Goal: Task Accomplishment & Management: Complete application form

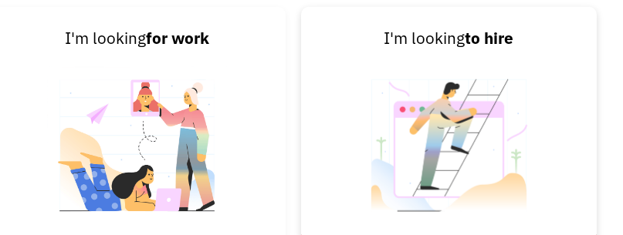
scroll to position [3036, 19]
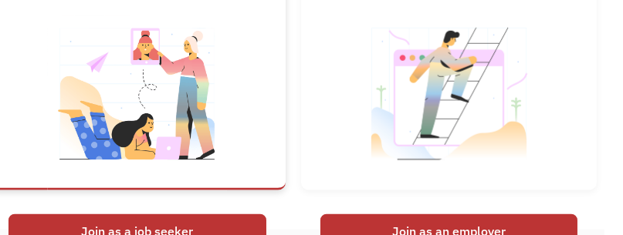
click at [134, 100] on img at bounding box center [137, 103] width 180 height 207
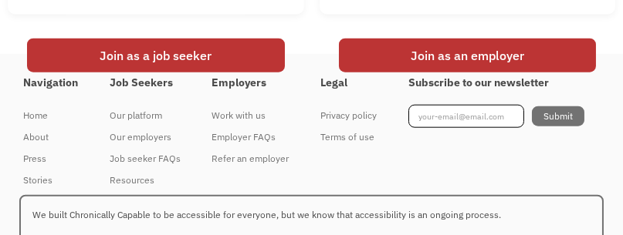
scroll to position [3139, 0]
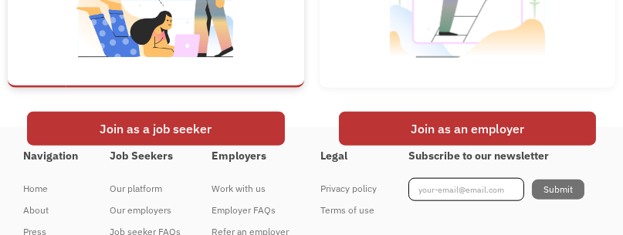
click at [197, 141] on div "Join as a job seeker" at bounding box center [156, 129] width 258 height 34
click at [113, 55] on img at bounding box center [156, 0] width 180 height 207
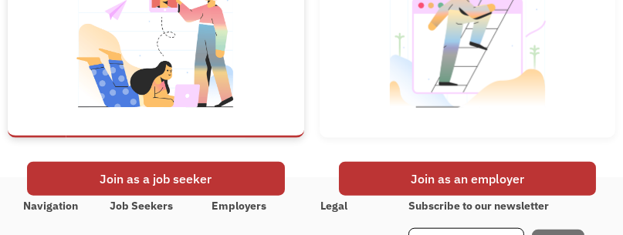
scroll to position [3087, 0]
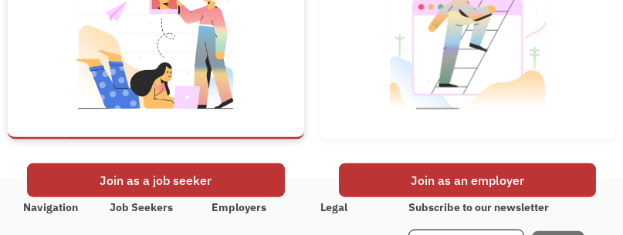
click at [187, 197] on div "Join as a job seeker" at bounding box center [156, 181] width 258 height 34
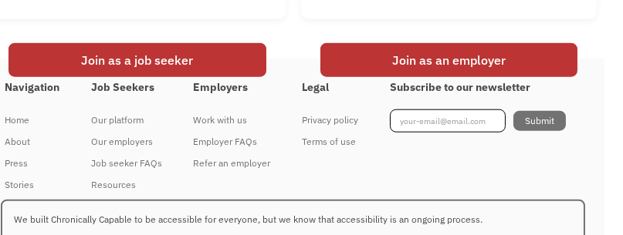
scroll to position [3216, 19]
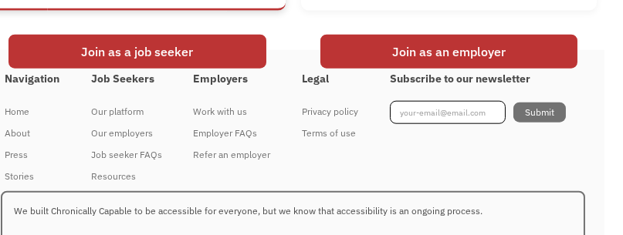
click at [121, 69] on div "Join as a job seeker" at bounding box center [137, 52] width 258 height 34
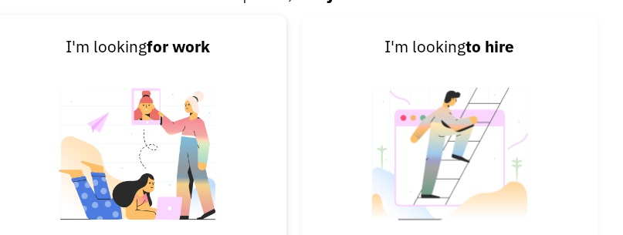
scroll to position [2985, 19]
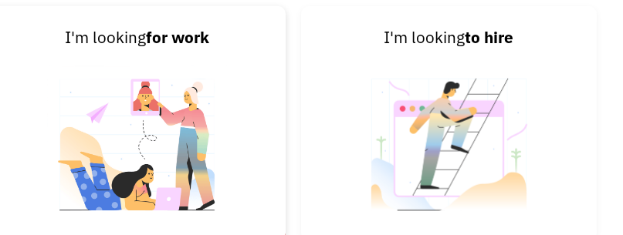
click at [113, 73] on img at bounding box center [137, 154] width 180 height 207
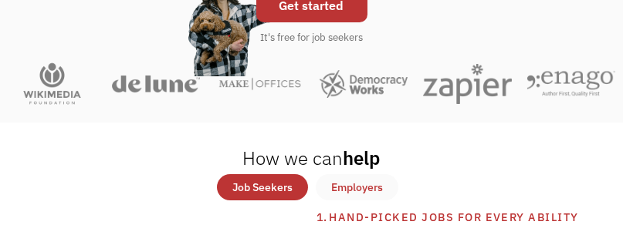
scroll to position [205, 0]
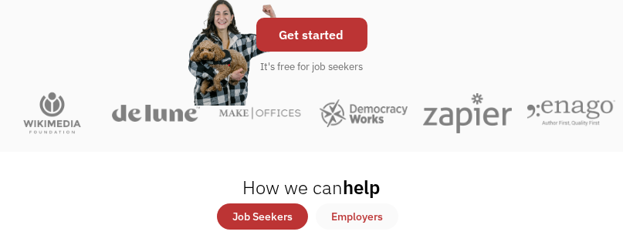
click at [317, 41] on link "Get started" at bounding box center [311, 35] width 111 height 34
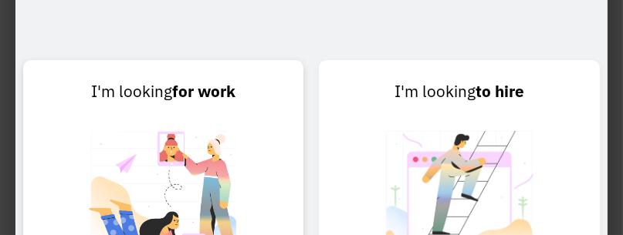
scroll to position [566, 0]
click at [235, 63] on link "I'm looking for work Join as a job seeker" at bounding box center [163, 177] width 280 height 235
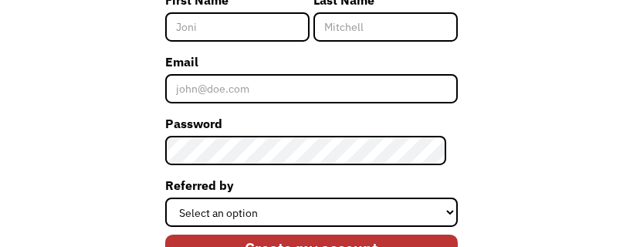
scroll to position [425, 0]
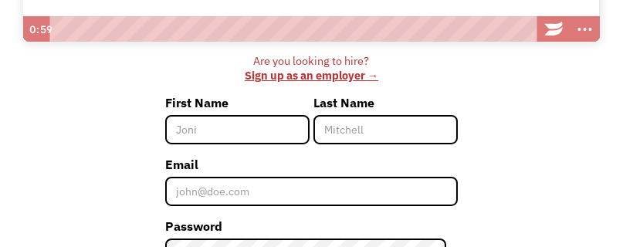
click at [235, 125] on input "First Name" at bounding box center [237, 129] width 144 height 29
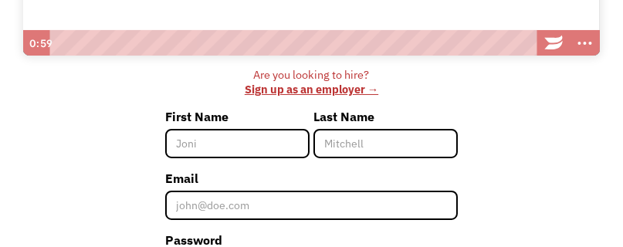
scroll to position [399, 0]
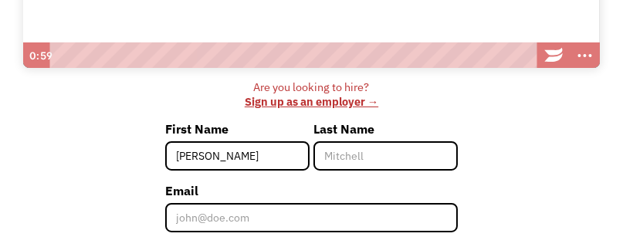
type input "[PERSON_NAME]"
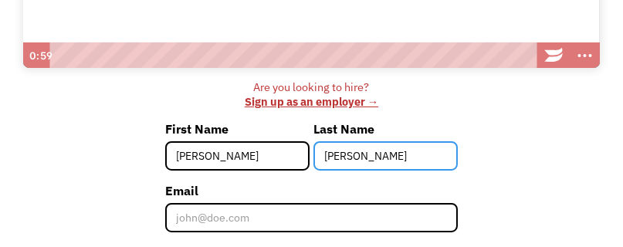
type input "Patel"
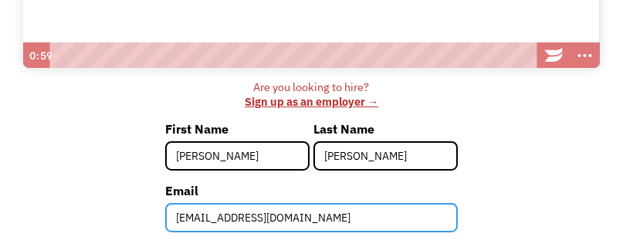
type input "[EMAIL_ADDRESS][DOMAIN_NAME]"
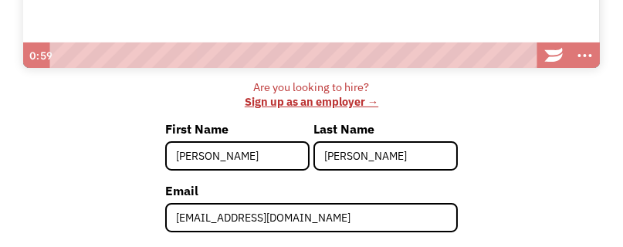
scroll to position [555, 0]
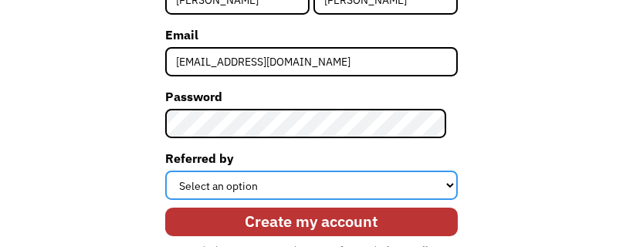
click at [276, 185] on select "Select an option Instagram Facebook Twitter Search Engine News Article Word of …" at bounding box center [311, 185] width 293 height 29
click at [264, 181] on select "Select an option Instagram Facebook Twitter Search Engine News Article Word of …" at bounding box center [311, 185] width 293 height 29
select select "Search Engine"
click at [171, 171] on select "Select an option Instagram Facebook Twitter Search Engine News Article Word of …" at bounding box center [311, 185] width 293 height 29
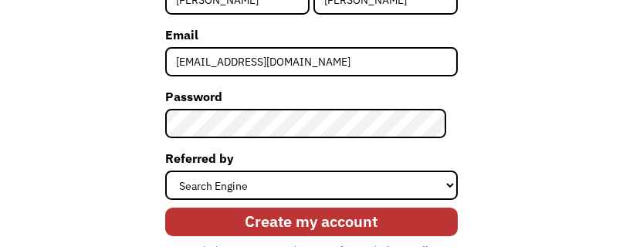
click at [300, 220] on input "Create my account" at bounding box center [311, 222] width 293 height 29
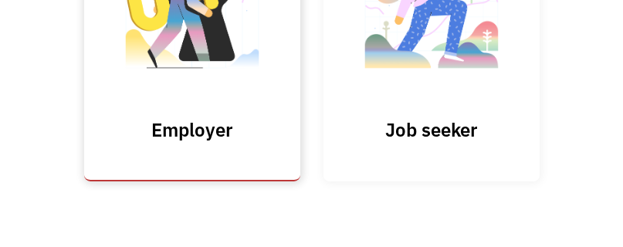
scroll to position [236, 0]
click at [212, 127] on input "Submit" at bounding box center [192, 47] width 216 height 269
type input "Please wait..."
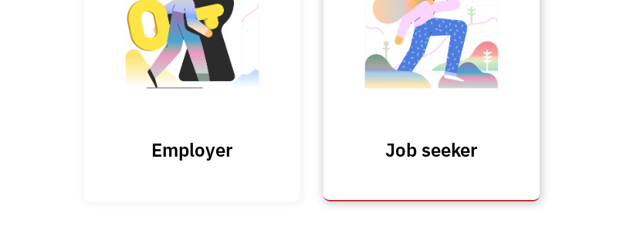
scroll to position [212, 0]
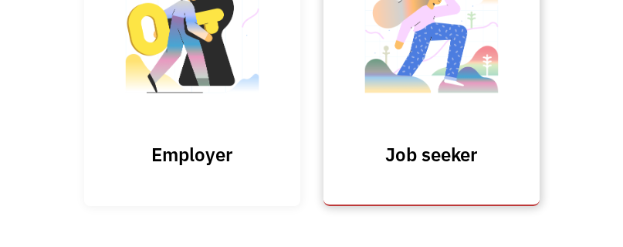
click at [389, 70] on img at bounding box center [431, 43] width 154 height 151
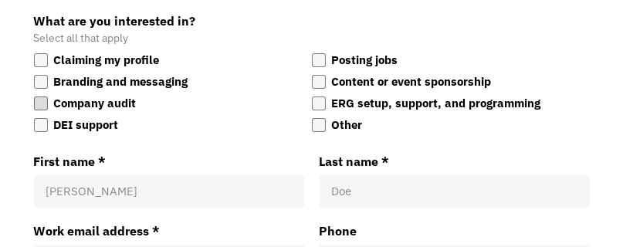
scroll to position [205, 0]
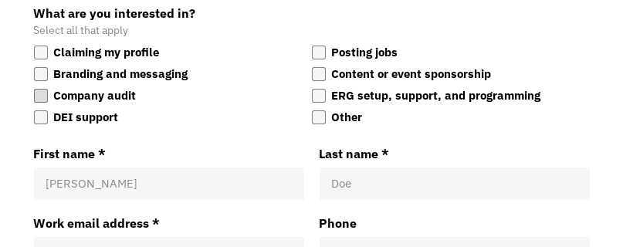
click at [123, 99] on div "Company audit" at bounding box center [95, 95] width 83 height 19
click at [34, 86] on input "Company audit" at bounding box center [34, 86] width 0 height 0
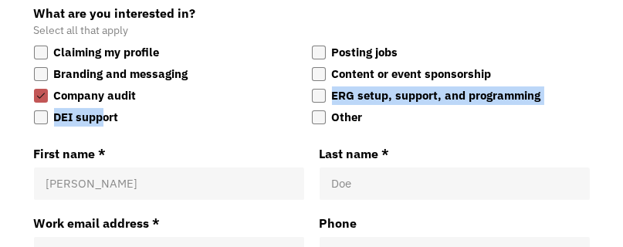
drag, startPoint x: 103, startPoint y: 114, endPoint x: 169, endPoint y: 97, distance: 67.8
click at [169, 97] on div "Claiming my profile Posting jobs Branding and messaging Content or event sponso…" at bounding box center [312, 86] width 556 height 87
click at [169, 97] on label "Company audit" at bounding box center [170, 95] width 272 height 19
click at [34, 86] on input "Company audit" at bounding box center [34, 86] width 0 height 0
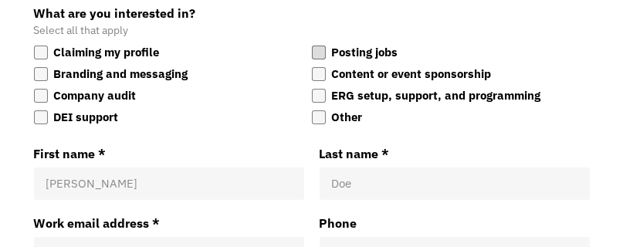
click at [334, 52] on div "Posting jobs" at bounding box center [365, 52] width 66 height 19
click at [312, 43] on input "Posting jobs" at bounding box center [312, 43] width 0 height 0
click at [319, 98] on div at bounding box center [319, 96] width 14 height 14
click at [312, 86] on input "ERG setup, support, and programming" at bounding box center [312, 86] width 0 height 0
click at [319, 73] on div at bounding box center [319, 74] width 14 height 14
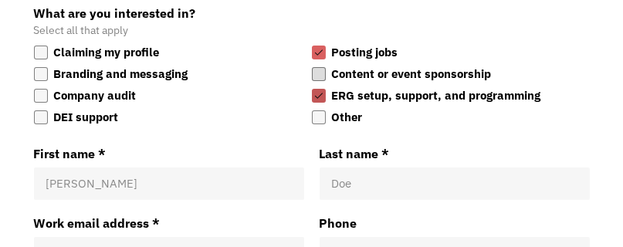
click at [312, 65] on input "Content or event sponsorship" at bounding box center [312, 65] width 0 height 0
click at [36, 118] on div at bounding box center [41, 117] width 14 height 14
click at [34, 108] on input "DEI support" at bounding box center [34, 108] width 0 height 0
click at [39, 116] on div at bounding box center [41, 117] width 14 height 14
click at [34, 108] on input "DEI support" at bounding box center [34, 108] width 0 height 0
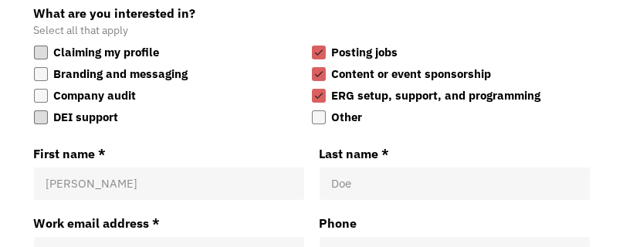
click at [42, 54] on div at bounding box center [41, 53] width 14 height 14
click at [34, 43] on input "Claiming my profile" at bounding box center [34, 43] width 0 height 0
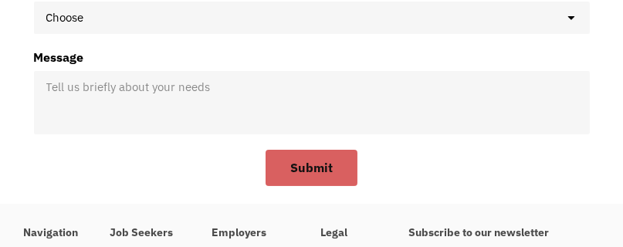
scroll to position [669, 0]
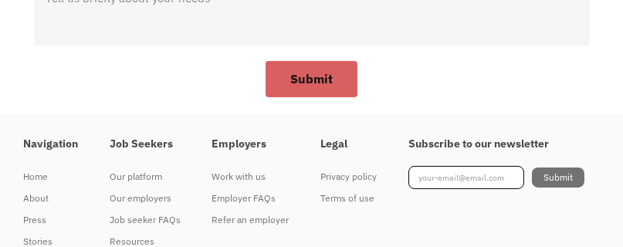
click at [153, 145] on h4 "Job Seekers" at bounding box center [145, 144] width 71 height 14
click at [136, 144] on h4 "Job Seekers" at bounding box center [145, 144] width 71 height 14
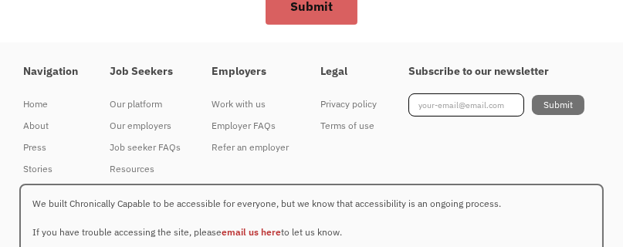
scroll to position [746, 0]
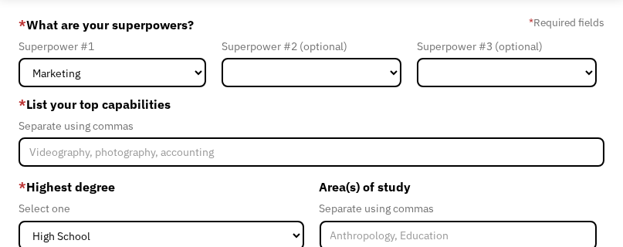
scroll to position [77, 0]
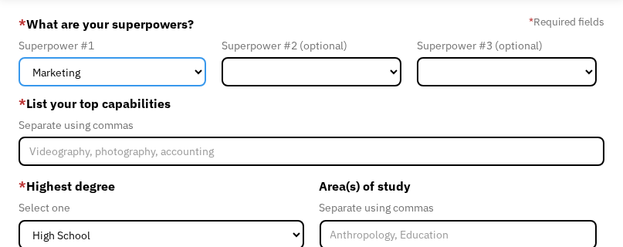
click at [146, 69] on select "Marketing Human Resources Finance Technology Operations Sales Industrial & Manu…" at bounding box center [113, 71] width 188 height 29
select select "Customer Service"
click at [19, 57] on select "Marketing Human Resources Finance Technology Operations Sales Industrial & Manu…" at bounding box center [113, 71] width 188 height 29
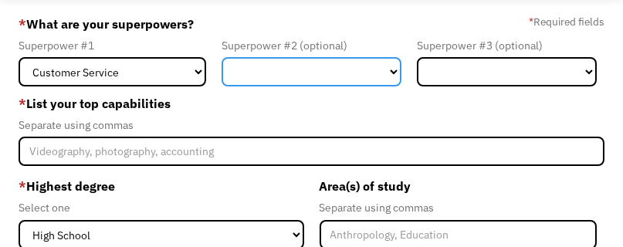
click at [290, 72] on select "Marketing Human Resources Finance Technology Operations Sales Industrial & Manu…" at bounding box center [312, 71] width 180 height 29
select select "Technology"
click at [222, 57] on select "Marketing Human Resources Finance Technology Operations Sales Industrial & Manu…" at bounding box center [312, 71] width 180 height 29
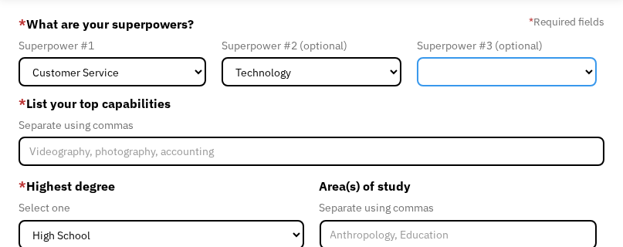
click at [464, 80] on select "Marketing Human Resources Finance Technology Operations Sales Industrial & Manu…" at bounding box center [507, 71] width 180 height 29
select select "Other"
click at [417, 57] on select "Marketing Human Resources Finance Technology Operations Sales Industrial & Manu…" at bounding box center [507, 71] width 180 height 29
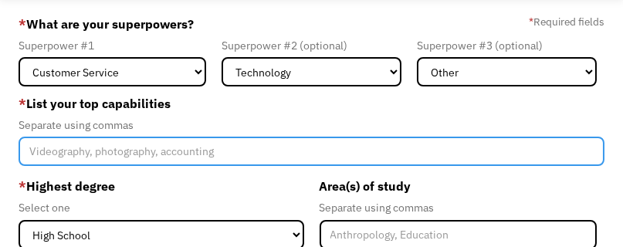
click at [249, 153] on input "Member-Create-Step1" at bounding box center [312, 151] width 586 height 29
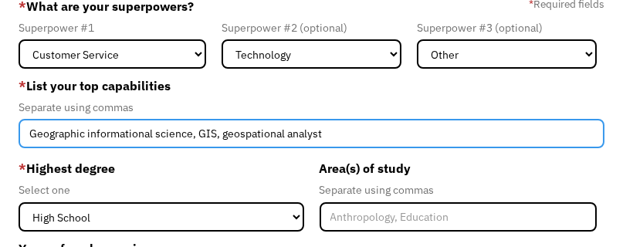
scroll to position [103, 0]
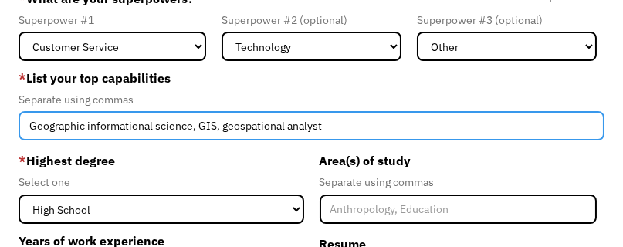
drag, startPoint x: 285, startPoint y: 126, endPoint x: 327, endPoint y: 137, distance: 44.0
click at [287, 127] on input "Geographic informational science, GIS, geospational analyst" at bounding box center [312, 125] width 586 height 29
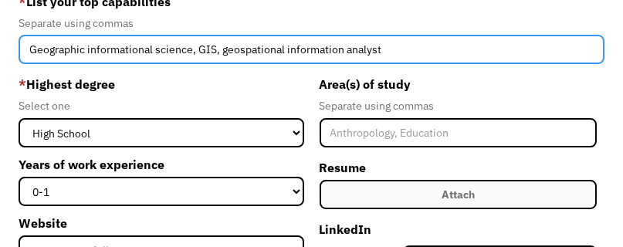
scroll to position [205, 0]
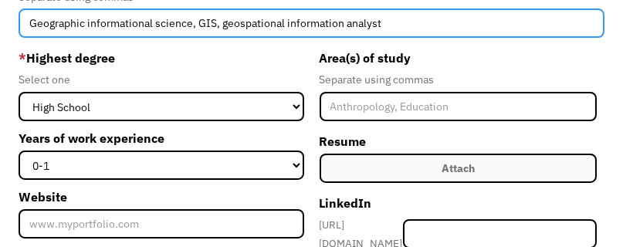
type input "Geographic informational science, GIS, geospational information analyst"
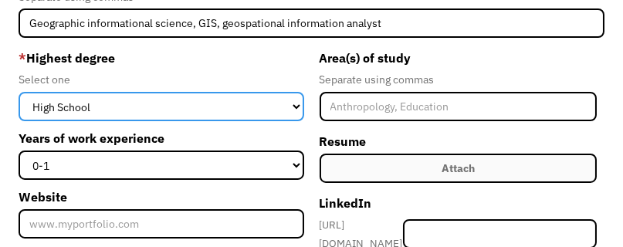
click at [292, 103] on select "High School Associates Bachelors Master's PhD" at bounding box center [161, 106] width 285 height 29
select select "bachelors"
click at [19, 92] on select "High School Associates Bachelors Master's PhD" at bounding box center [161, 106] width 285 height 29
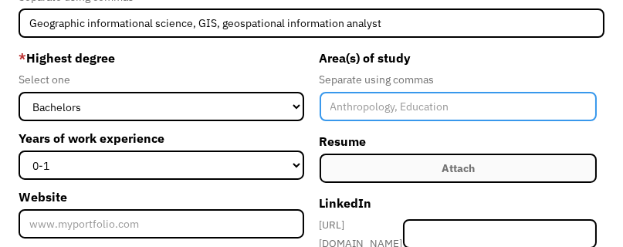
click at [394, 107] on input "Member-Create-Step1" at bounding box center [458, 106] width 277 height 29
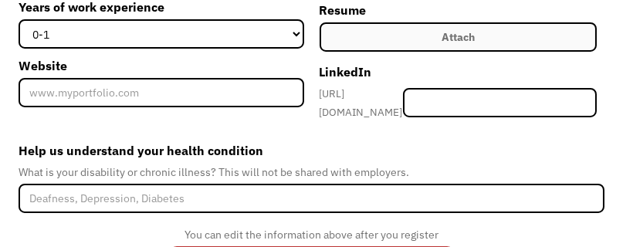
scroll to position [362, 0]
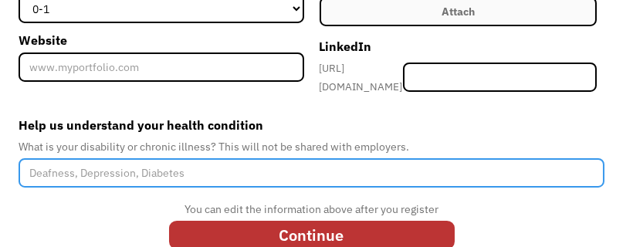
click at [221, 168] on input "Help us understand your health condition" at bounding box center [312, 172] width 586 height 29
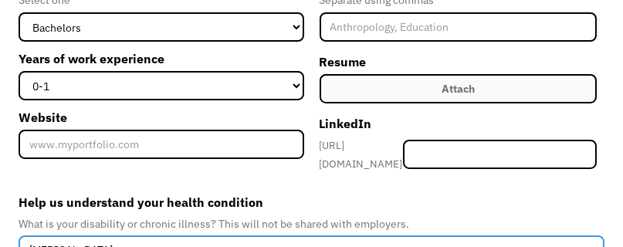
scroll to position [234, 0]
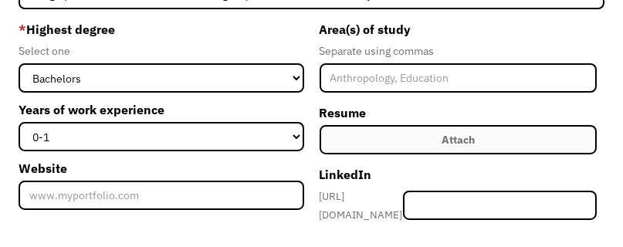
type input "multiple sclerosis"
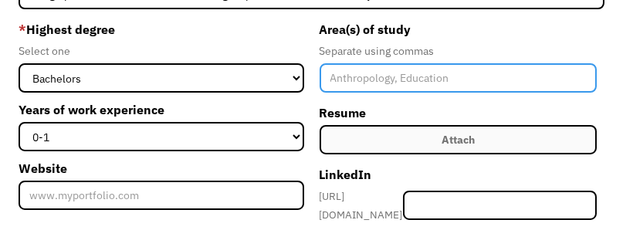
click at [386, 79] on input "Member-Create-Step1" at bounding box center [458, 77] width 277 height 29
type input "Geography"
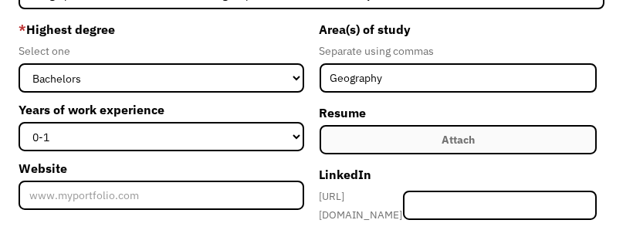
click at [208, 116] on label "Years of work experience" at bounding box center [161, 109] width 285 height 25
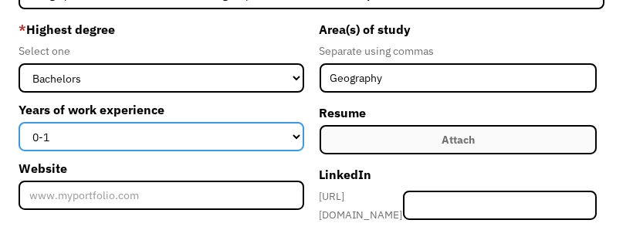
click at [208, 122] on select "0-1 2-4 5-10 11-15 15+" at bounding box center [161, 136] width 285 height 29
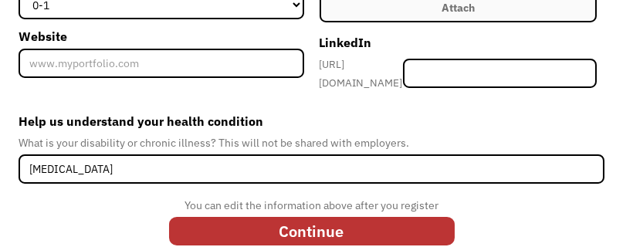
scroll to position [386, 0]
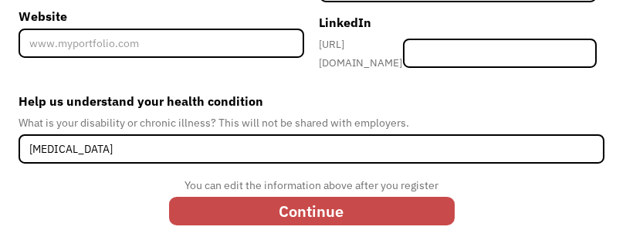
click at [379, 201] on input "Continue" at bounding box center [312, 211] width 286 height 29
type input "Please wait..."
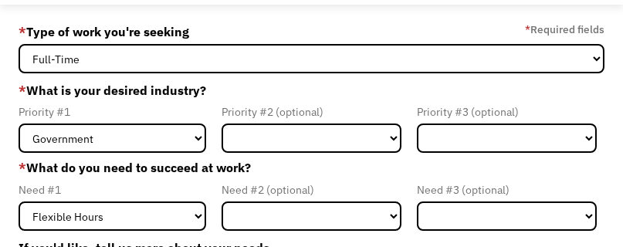
scroll to position [77, 0]
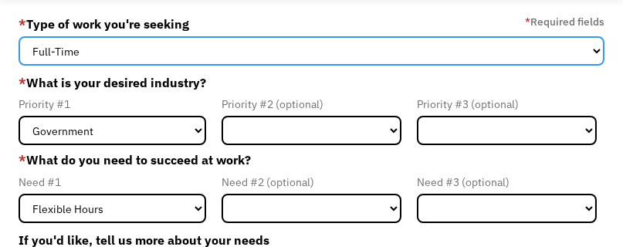
click at [276, 50] on select "Full-Time Part-Time Both Full-Time and Part-Time" at bounding box center [312, 50] width 586 height 29
select select "Both Full-Time and Part-Time"
click at [19, 36] on select "Full-Time Part-Time Both Full-Time and Part-Time" at bounding box center [312, 50] width 586 height 29
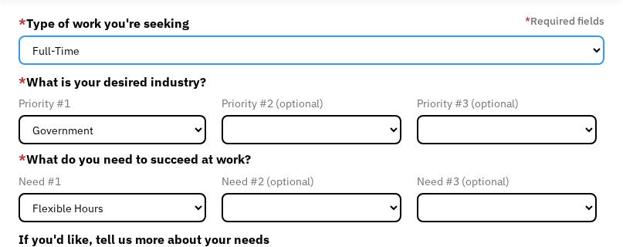
scroll to position [128, 0]
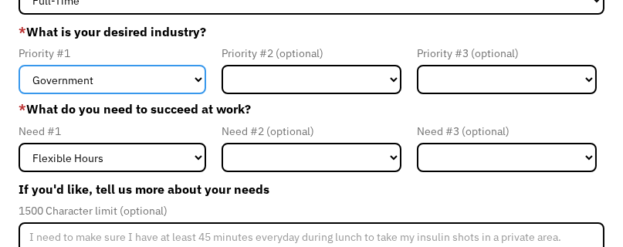
click at [166, 78] on select "Government Finance & Insurance Health & Social Care Tech & Engineering Creative…" at bounding box center [113, 79] width 188 height 29
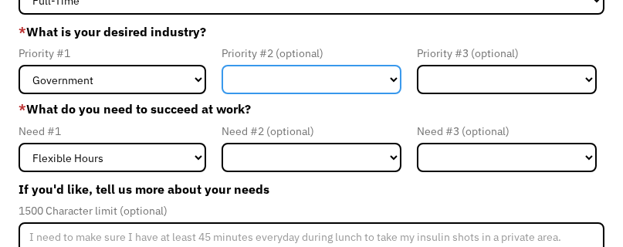
click at [273, 82] on select "Government Finance & Insurance Health & Social Care Tech & Engineering Creative…" at bounding box center [312, 79] width 180 height 29
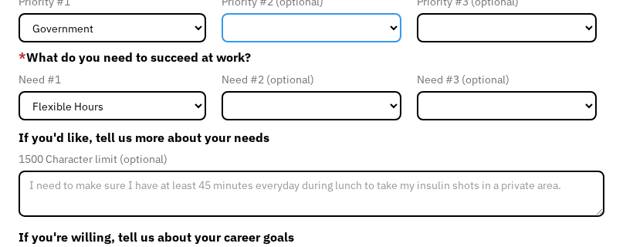
scroll to position [180, 0]
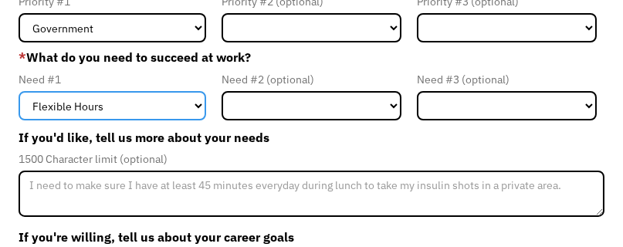
click at [171, 103] on select "Flexible Hours Remote Work Service Animal On-site Accommodations Visual Support…" at bounding box center [113, 105] width 188 height 29
click at [152, 108] on select "Flexible Hours Remote Work Service Animal On-site Accommodations Visual Support…" at bounding box center [113, 105] width 188 height 29
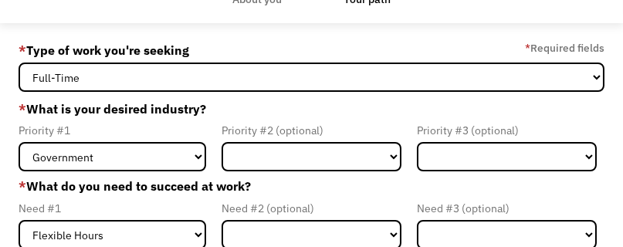
click at [312, 113] on div "* What is your desired industry? Priority #1 Government Finance & Insurance Hea…" at bounding box center [312, 133] width 586 height 75
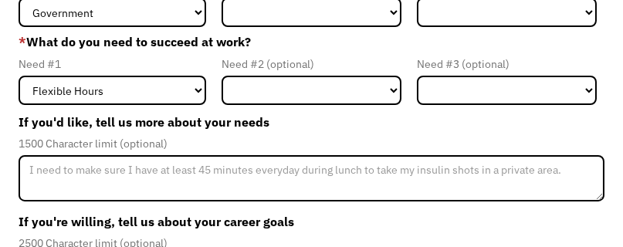
scroll to position [205, 0]
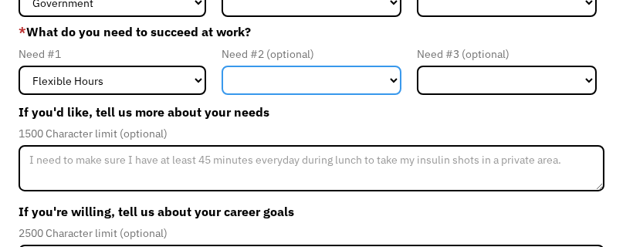
click at [308, 84] on select "Flexible Hours Remote Work Service Animal On-site Accommodations Visual Support…" at bounding box center [312, 80] width 180 height 29
drag, startPoint x: 308, startPoint y: 84, endPoint x: 313, endPoint y: 29, distance: 55.8
click at [313, 29] on div "* What do you need to succeed at work? Need #1 Flexible Hours Remote Work Servi…" at bounding box center [312, 58] width 586 height 73
select select "Remote Work"
click at [222, 66] on select "Flexible Hours Remote Work Service Animal On-site Accommodations Visual Support…" at bounding box center [312, 80] width 180 height 29
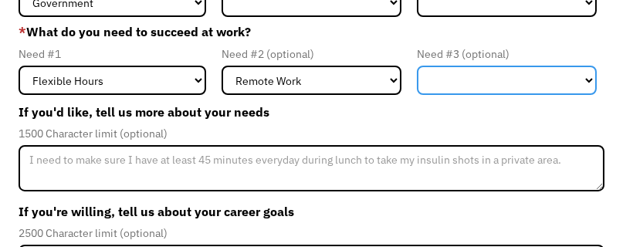
click at [458, 87] on select "Flexible Hours Remote Work Service Animal On-site Accommodations Visual Support…" at bounding box center [507, 80] width 180 height 29
select select "Other"
click at [417, 66] on select "Flexible Hours Remote Work Service Animal On-site Accommodations Visual Support…" at bounding box center [507, 80] width 180 height 29
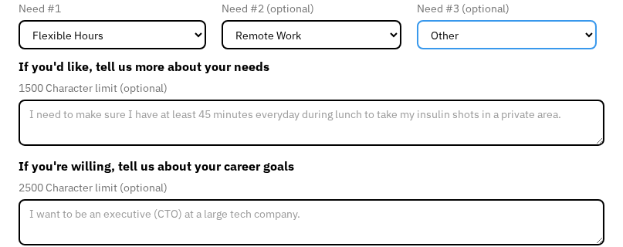
scroll to position [283, 0]
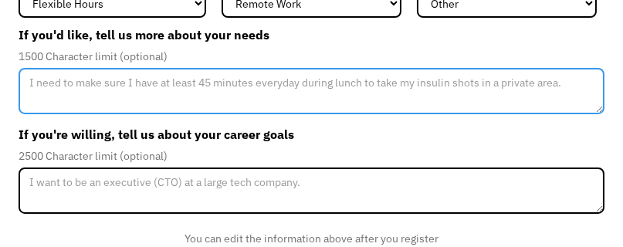
click at [323, 94] on textarea "Member-Update-Form-Step2" at bounding box center [312, 91] width 586 height 46
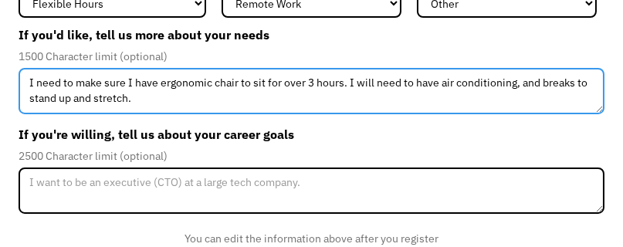
type textarea "I need to make sure I have ergonomic chair to sit for over 3 hours. I will need…"
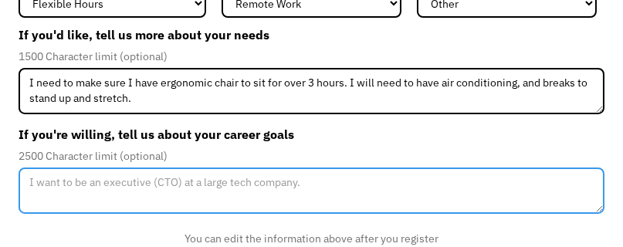
click at [319, 192] on textarea "Member-Update-Form-Step2" at bounding box center [312, 191] width 586 height 46
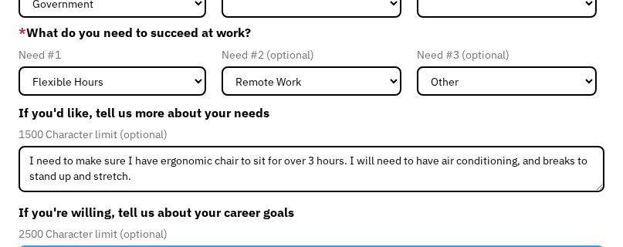
scroll to position [333, 0]
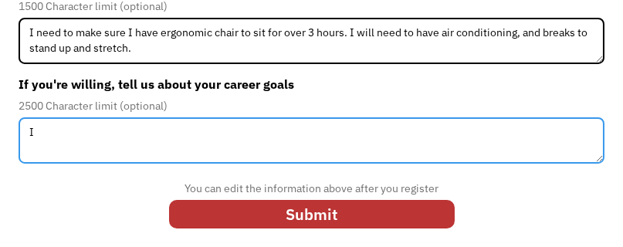
type textarea "I"
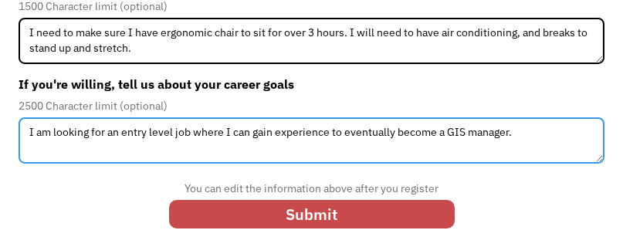
type textarea "I am looking for an entry level job where I can gain experience to eventually b…"
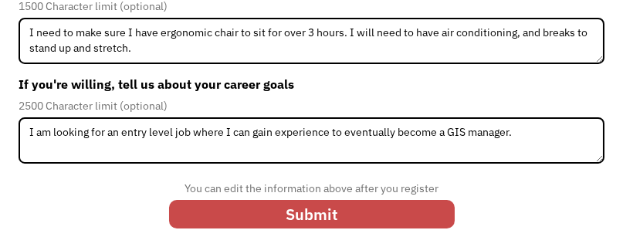
click at [321, 224] on input "Submit" at bounding box center [312, 214] width 286 height 29
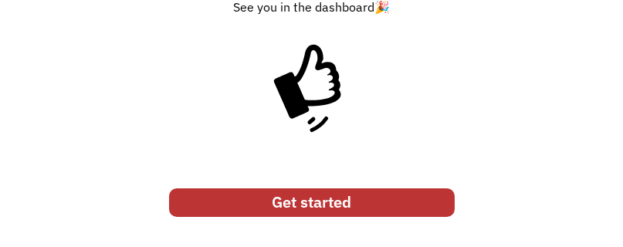
scroll to position [116, 0]
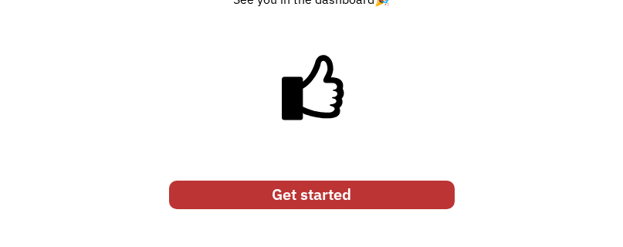
click at [302, 190] on link "Get started" at bounding box center [312, 195] width 286 height 29
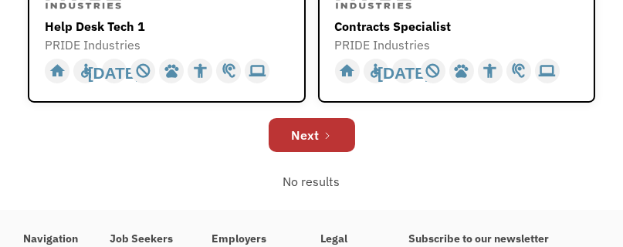
scroll to position [1106, 0]
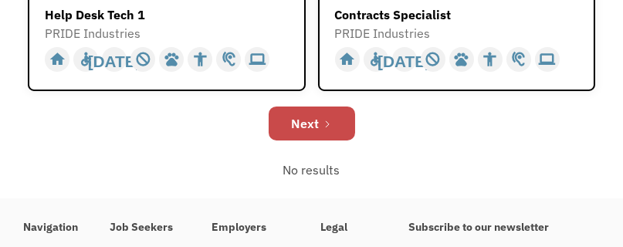
click at [309, 127] on div "Next" at bounding box center [306, 123] width 28 height 19
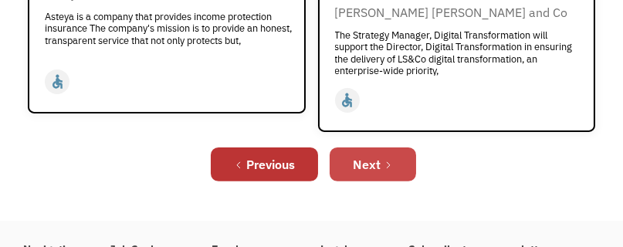
scroll to position [1132, 0]
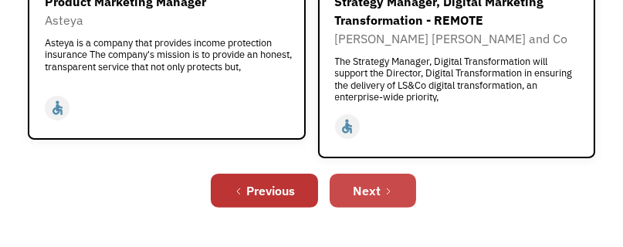
click at [375, 181] on div "Next" at bounding box center [367, 190] width 28 height 19
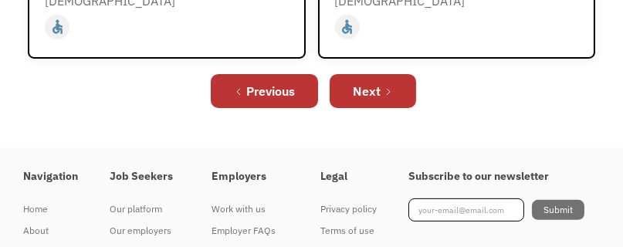
scroll to position [1158, 0]
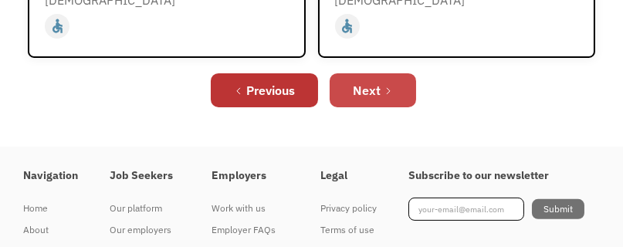
click at [358, 81] on div "Next" at bounding box center [367, 90] width 28 height 19
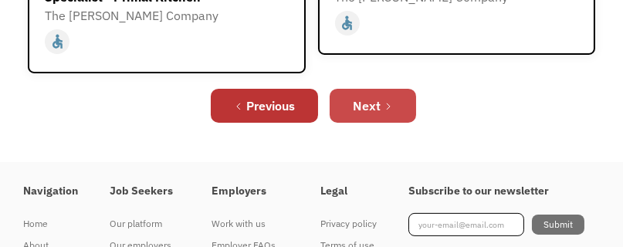
scroll to position [1054, 0]
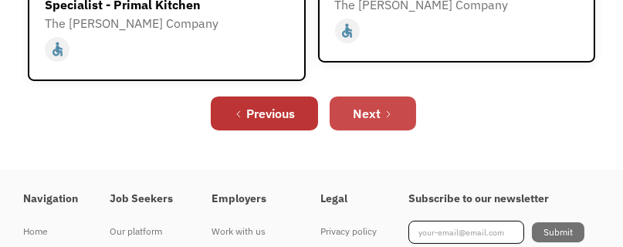
click at [348, 96] on link "Next" at bounding box center [373, 113] width 86 height 34
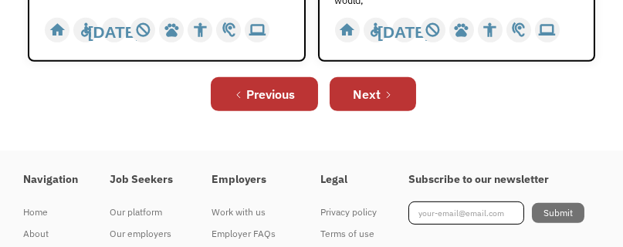
scroll to position [1338, 0]
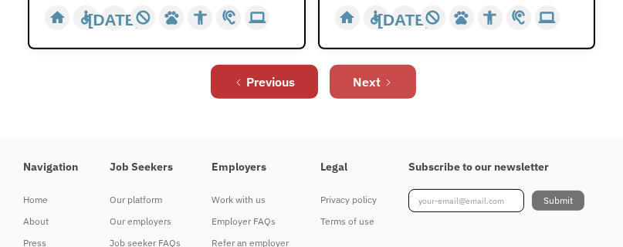
click at [371, 91] on link "Next" at bounding box center [373, 82] width 86 height 34
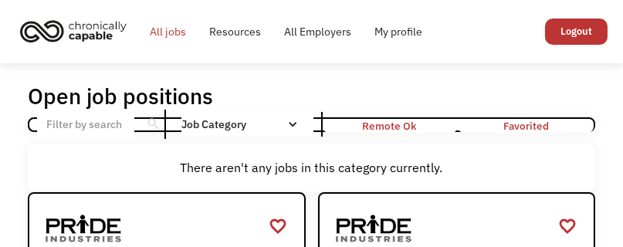
click at [180, 36] on link "All jobs" at bounding box center [167, 31] width 59 height 49
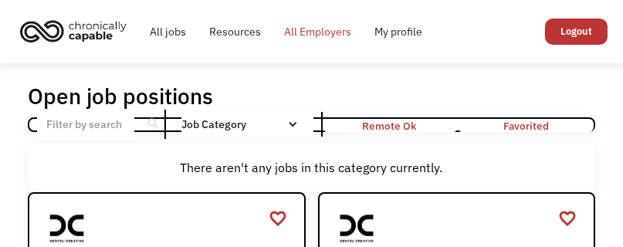
click at [310, 33] on link "All Employers" at bounding box center [318, 31] width 90 height 49
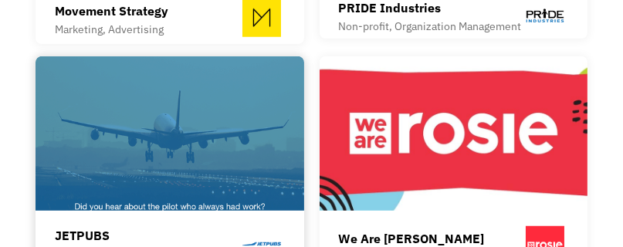
scroll to position [2343, 0]
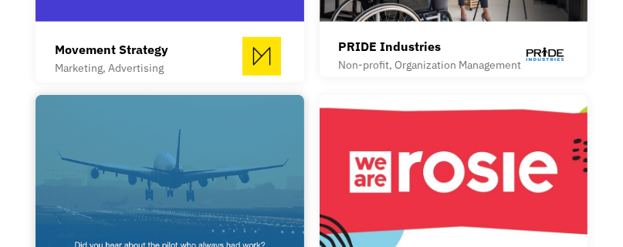
click at [125, 121] on img at bounding box center [170, 172] width 268 height 154
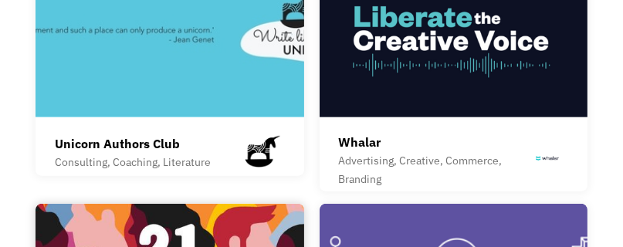
scroll to position [3322, 0]
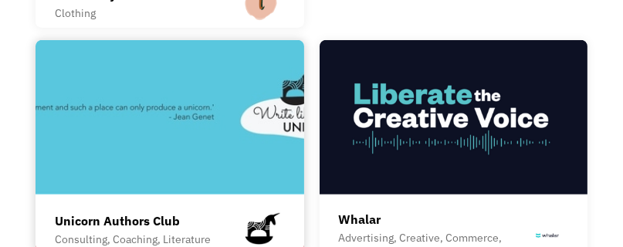
click at [187, 152] on div "Unicorn Authors Club Consulting, Coaching, Literature The Unicorn Authors Club …" at bounding box center [170, 144] width 268 height 209
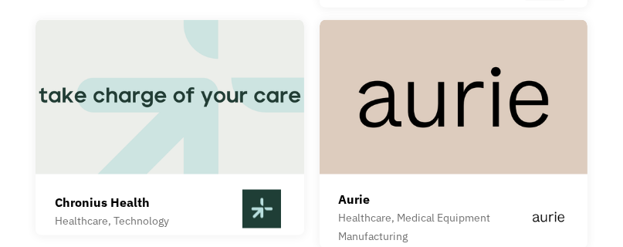
scroll to position [4971, 0]
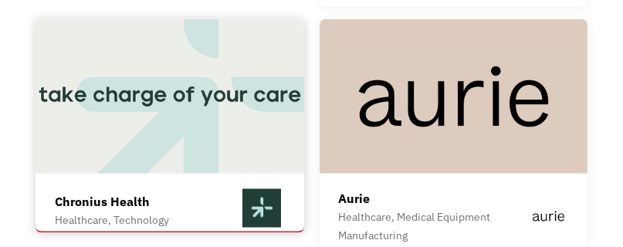
click at [208, 181] on div "Chronius Health Healthcare, Technology At Chronius, our mission is to make it a…" at bounding box center [169, 206] width 229 height 50
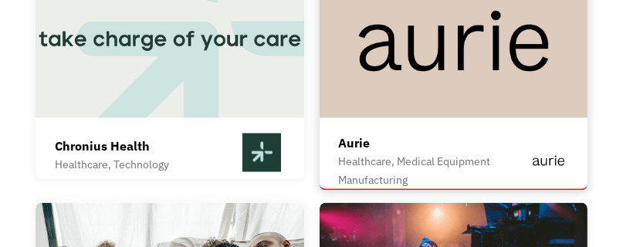
scroll to position [5022, 0]
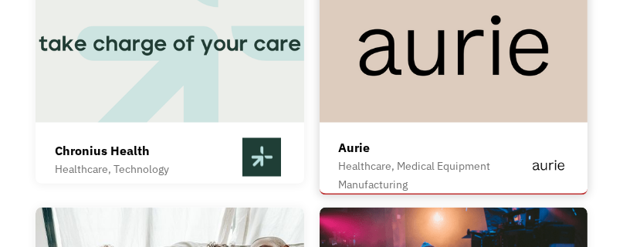
click at [405, 80] on div "Aurie Healthcare, Medical Equipment Manufacturing Aurie is a seed-stage healthc…" at bounding box center [454, 80] width 268 height 225
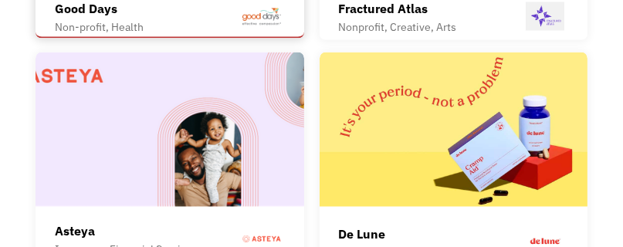
scroll to position [5408, 0]
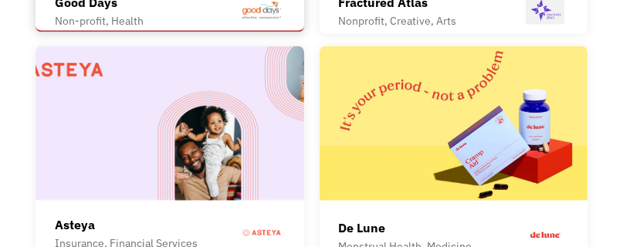
click at [147, 98] on img at bounding box center [170, 123] width 268 height 154
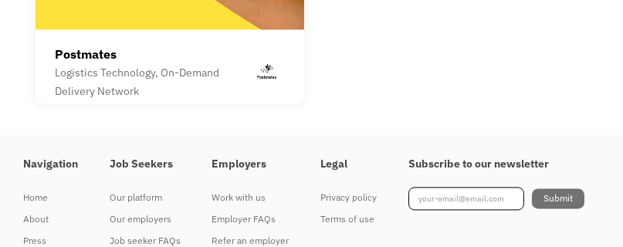
scroll to position [5974, 0]
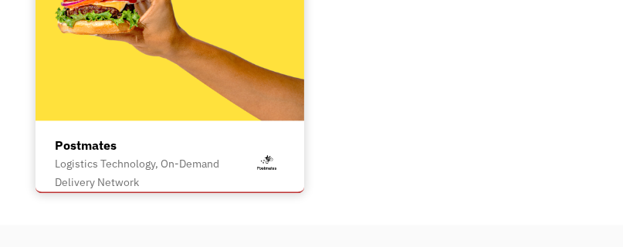
click at [147, 136] on div "Postmates" at bounding box center [152, 145] width 194 height 19
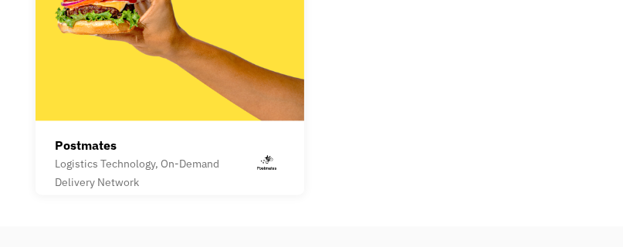
scroll to position [6001, 0]
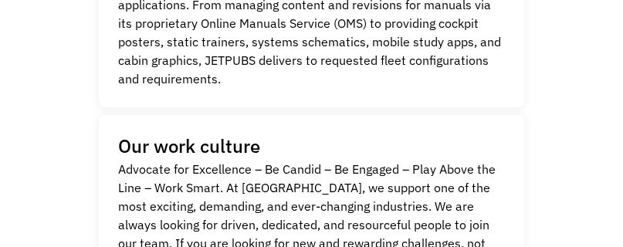
scroll to position [514, 0]
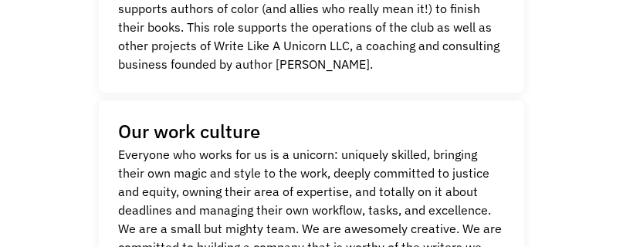
scroll to position [386, 0]
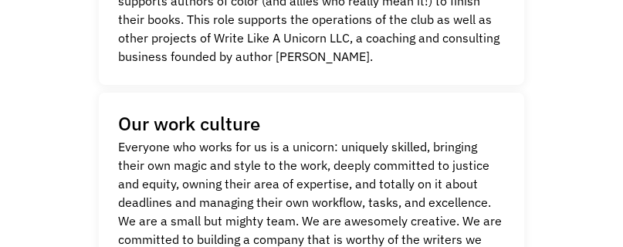
drag, startPoint x: 364, startPoint y: 56, endPoint x: 276, endPoint y: 52, distance: 88.1
click at [276, 52] on p "The Unicorn Authors Club is an online membership community that supports author…" at bounding box center [311, 19] width 386 height 93
copy p "Minal Hajratwala"
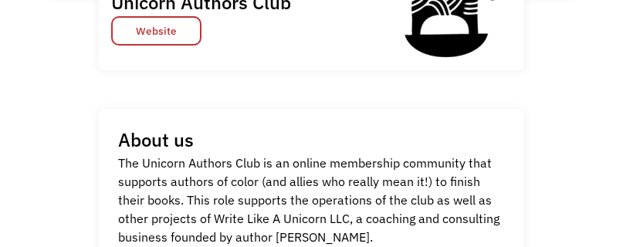
scroll to position [0, 0]
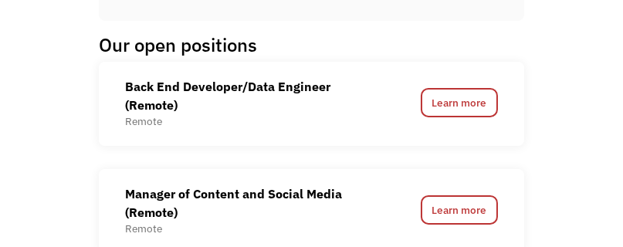
scroll to position [875, 0]
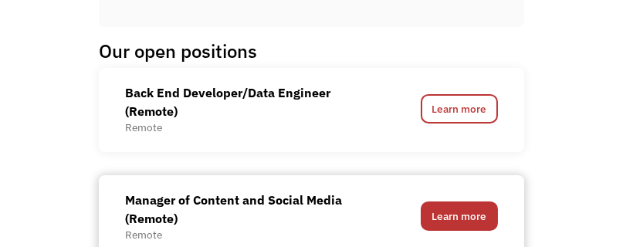
click at [444, 201] on link "Learn more" at bounding box center [459, 215] width 77 height 29
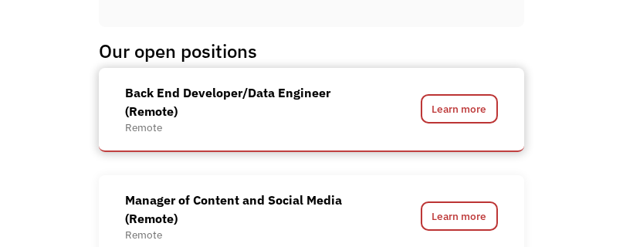
click at [226, 101] on div "Back End Developer/Data Engineer (Remote)" at bounding box center [234, 101] width 218 height 37
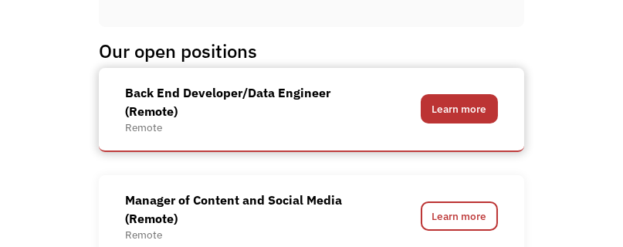
click at [442, 94] on link "Learn more" at bounding box center [459, 108] width 77 height 29
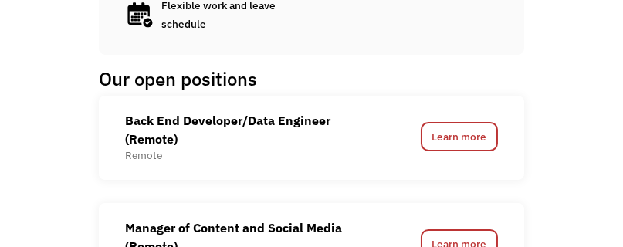
scroll to position [823, 0]
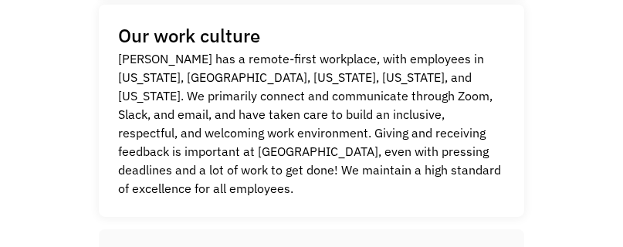
scroll to position [514, 0]
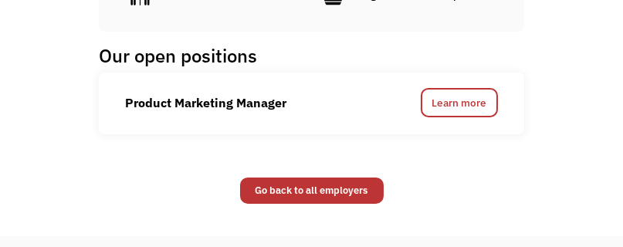
scroll to position [926, 0]
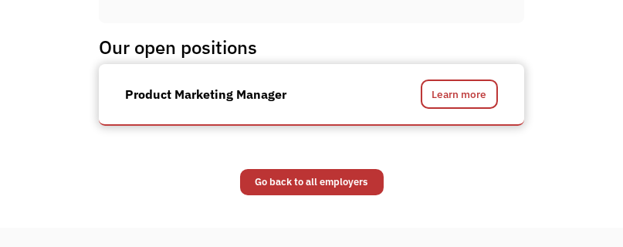
click at [191, 85] on div "Product Marketing Manager" at bounding box center [205, 94] width 161 height 19
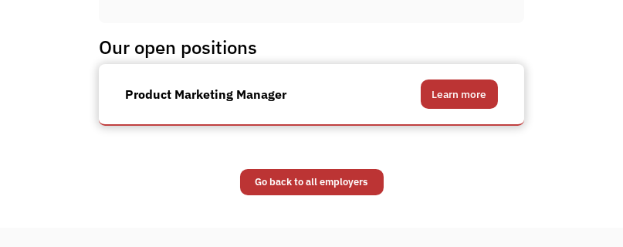
click at [425, 80] on link "Learn more" at bounding box center [459, 94] width 77 height 29
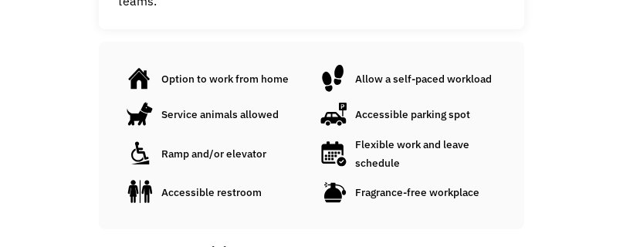
scroll to position [643, 0]
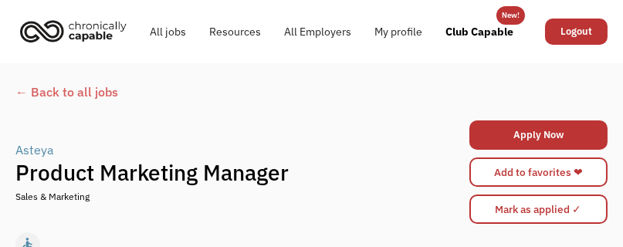
click at [46, 147] on div "Asteya" at bounding box center [34, 149] width 39 height 19
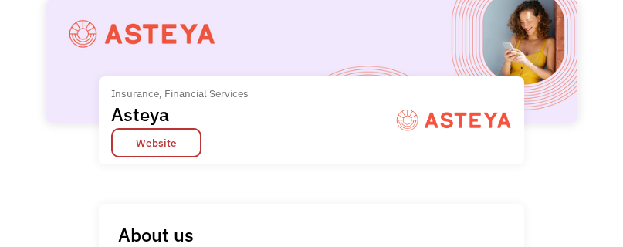
scroll to position [77, 0]
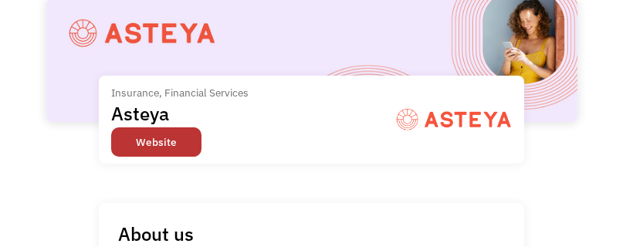
click at [174, 147] on link "Website" at bounding box center [156, 141] width 90 height 29
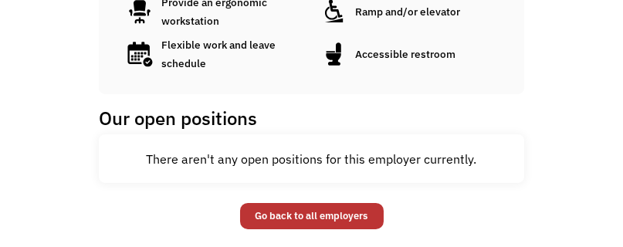
scroll to position [694, 0]
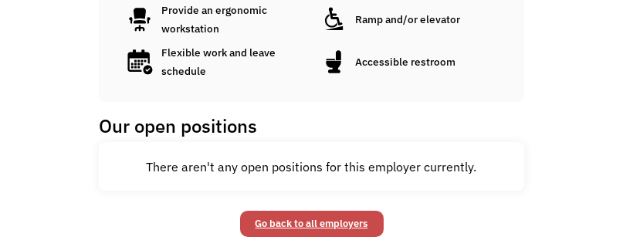
click at [315, 211] on link "Go back to all employers" at bounding box center [312, 224] width 144 height 26
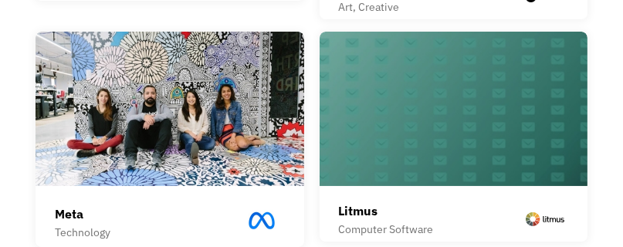
scroll to position [566, 0]
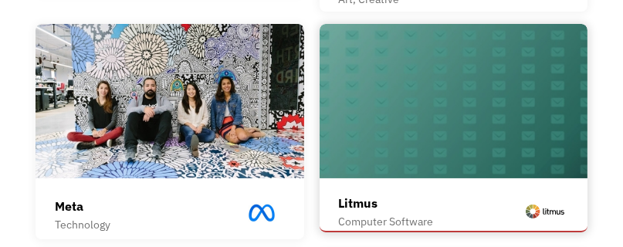
click at [375, 194] on div "Litmus" at bounding box center [386, 203] width 95 height 19
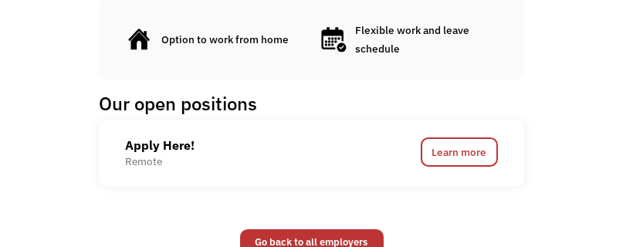
scroll to position [875, 0]
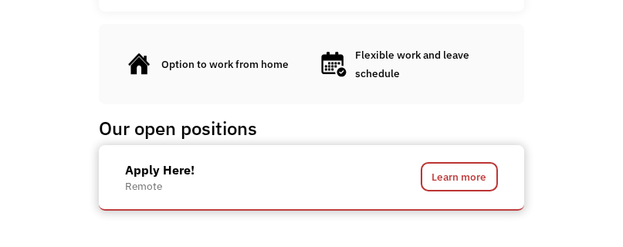
click at [359, 161] on div "Apply Here! Remote Learn more" at bounding box center [311, 177] width 372 height 33
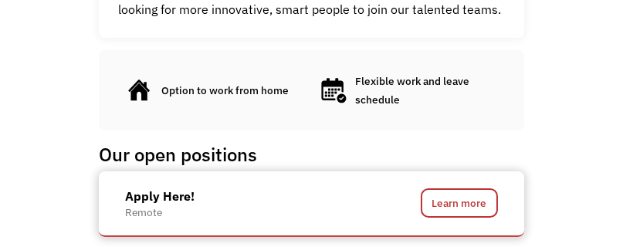
scroll to position [952, 0]
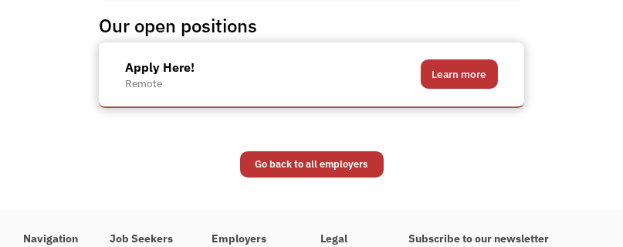
click at [452, 59] on link "Learn more" at bounding box center [459, 73] width 77 height 29
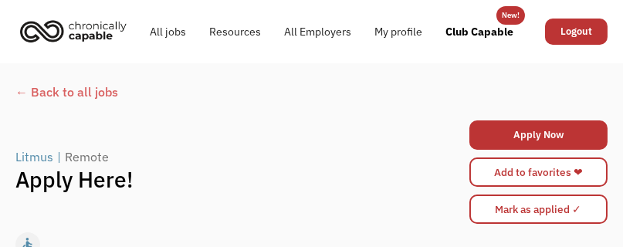
click at [37, 158] on div "Litmus" at bounding box center [34, 156] width 38 height 19
click at [314, 37] on link "All Employers" at bounding box center [318, 31] width 90 height 49
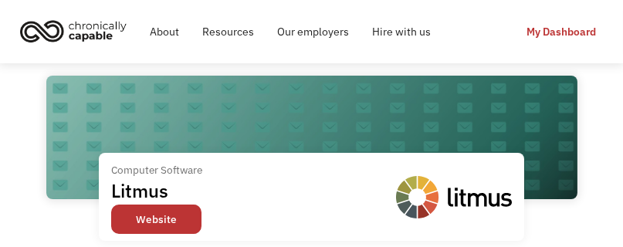
click at [178, 174] on div "Computer Software" at bounding box center [156, 170] width 91 height 19
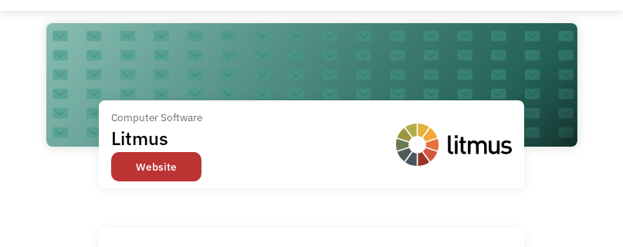
scroll to position [128, 0]
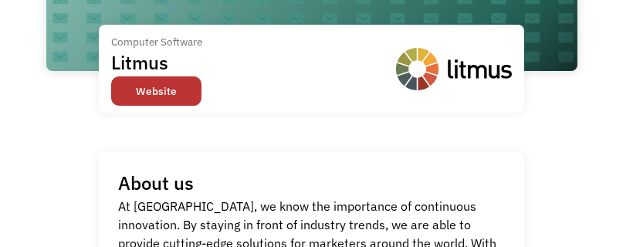
click at [162, 92] on link "Website" at bounding box center [156, 90] width 90 height 29
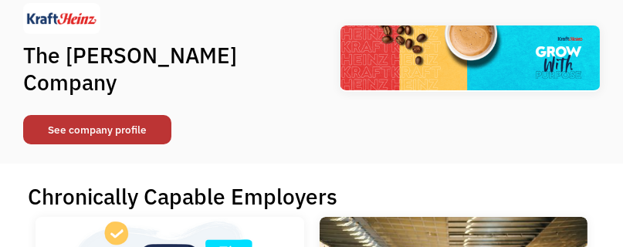
scroll to position [154, 0]
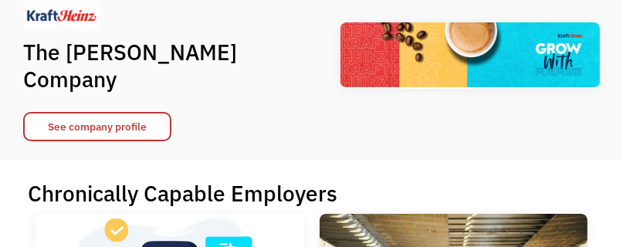
click at [187, 66] on div "Featured Employer The Kraft Heinz Company See company profile" at bounding box center [167, 55] width 289 height 171
drag, startPoint x: 175, startPoint y: 51, endPoint x: 74, endPoint y: 48, distance: 101.2
click at [175, 51] on h1 "The [PERSON_NAME] Company" at bounding box center [167, 66] width 289 height 54
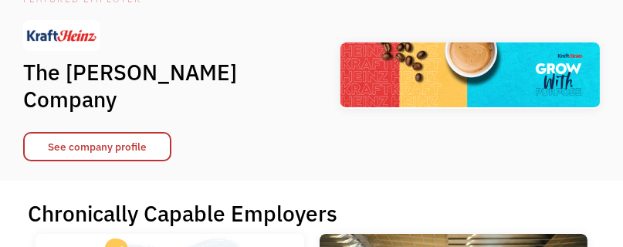
click at [53, 15] on div "Featured Employer The Kraft Heinz Company See company profile" at bounding box center [167, 75] width 289 height 171
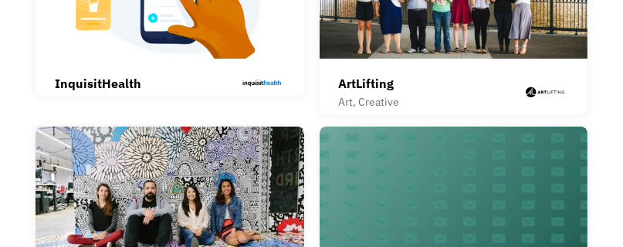
scroll to position [386, 0]
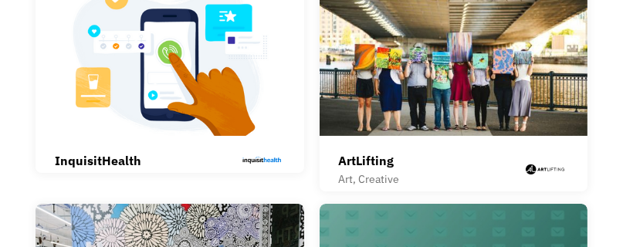
click at [229, 107] on img at bounding box center [170, 58] width 268 height 154
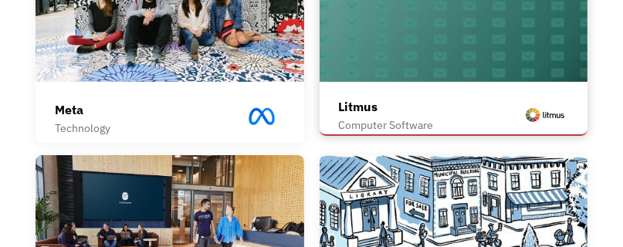
scroll to position [669, 0]
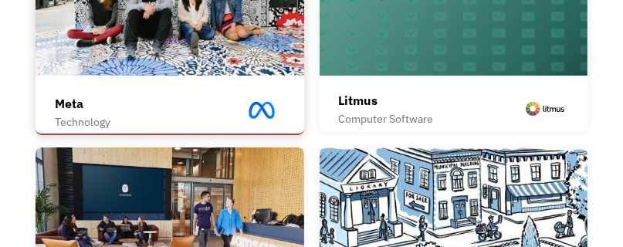
click at [215, 91] on div "Meta Technology" at bounding box center [169, 112] width 229 height 42
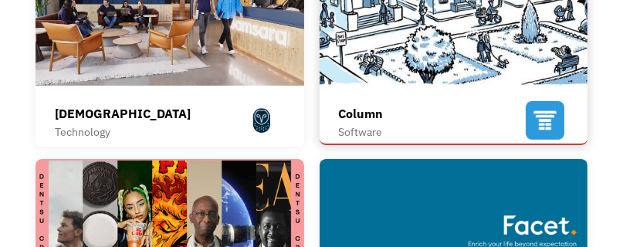
scroll to position [875, 0]
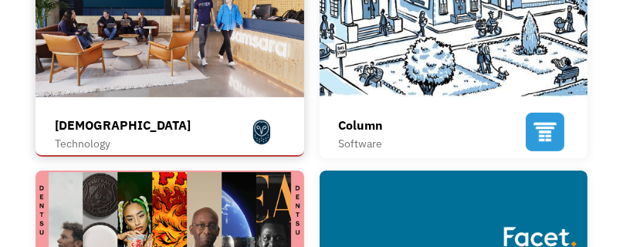
click at [174, 113] on div "Samsara Technology" at bounding box center [169, 134] width 229 height 42
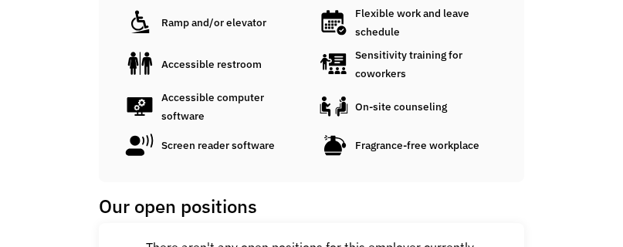
scroll to position [1054, 0]
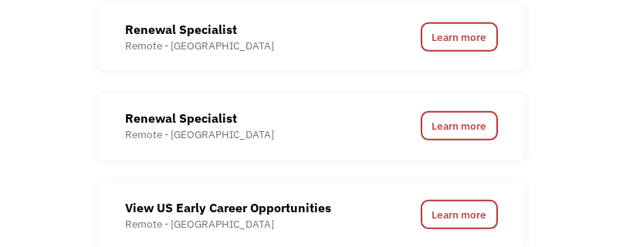
scroll to position [1621, 0]
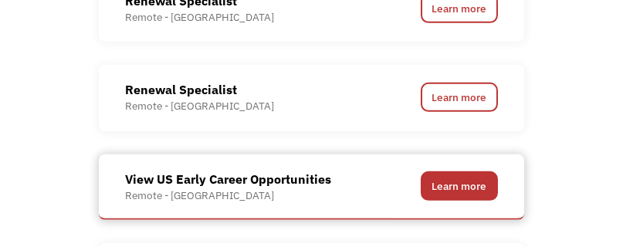
click at [441, 171] on link "Learn more" at bounding box center [459, 185] width 77 height 29
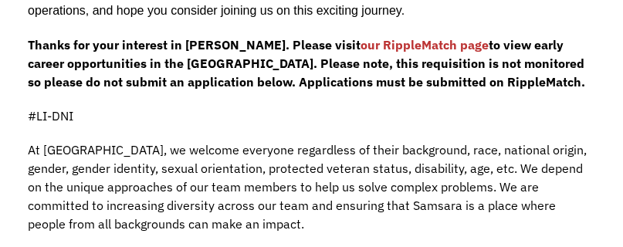
scroll to position [771, 0]
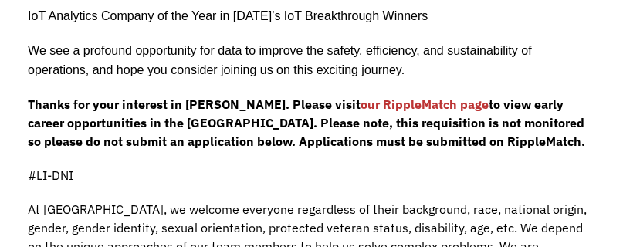
click at [363, 96] on link "our RippleMatch page" at bounding box center [425, 103] width 128 height 15
